Goal: Task Accomplishment & Management: Manage account settings

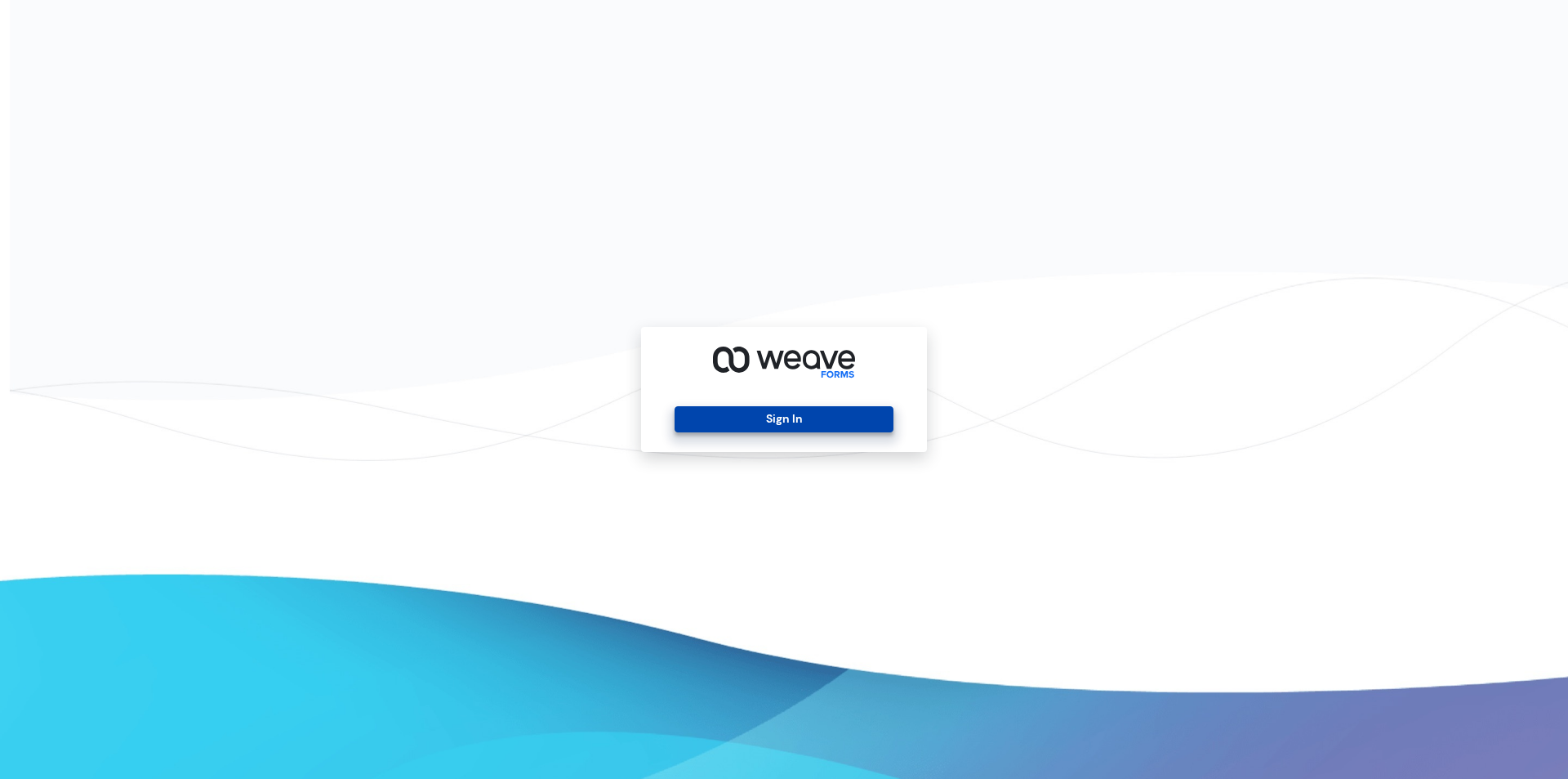
click at [739, 429] on button "Sign In" at bounding box center [784, 419] width 218 height 26
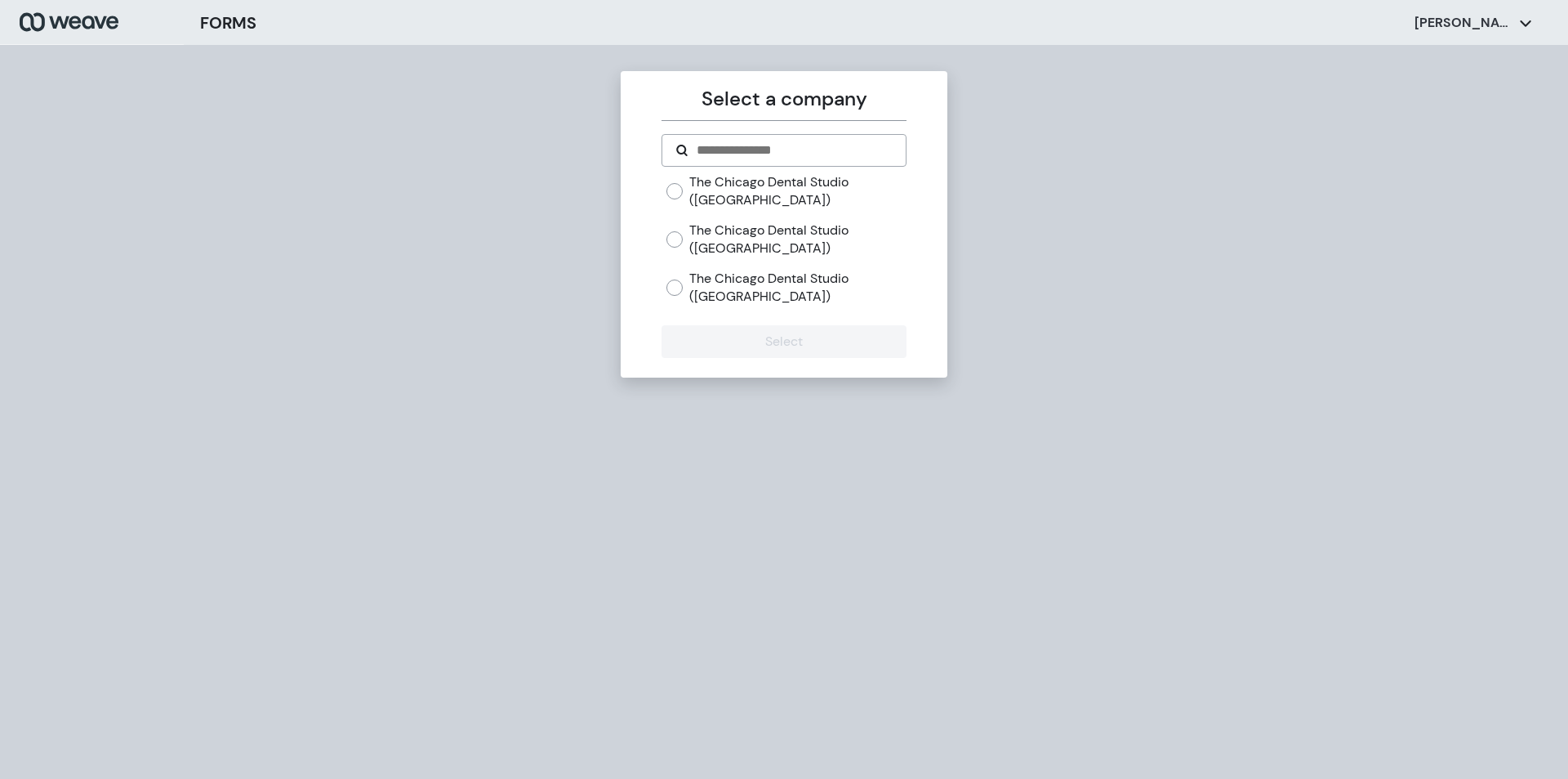
click at [747, 291] on label "The Chicago Dental Studio ([GEOGRAPHIC_DATA])" at bounding box center [798, 286] width 217 height 35
click at [767, 335] on button "Select" at bounding box center [784, 341] width 245 height 33
